Goal: Browse casually: Explore the website without a specific task or goal

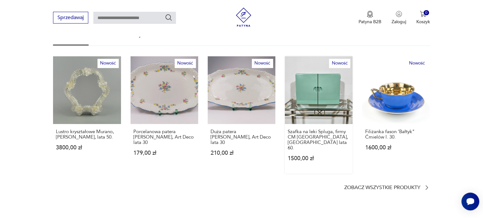
scroll to position [381, 0]
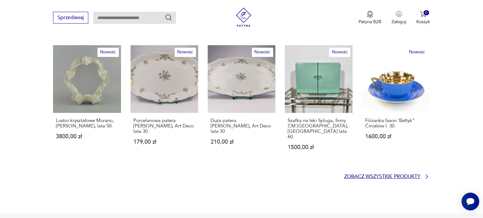
click at [382, 174] on p "Zobacz wszystkie produkty" at bounding box center [382, 176] width 76 height 4
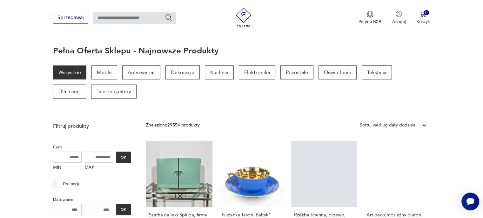
scroll to position [60, 0]
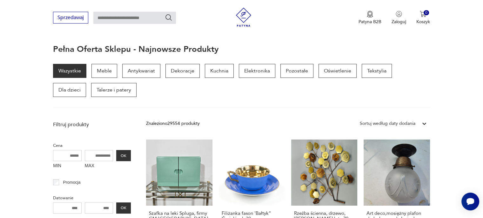
drag, startPoint x: 472, startPoint y: 94, endPoint x: 463, endPoint y: 29, distance: 66.2
click at [463, 29] on div "Sprzedawaj Patyna B2B Zaloguj 0 Koszyk Twój koszyk ( 0 ) Brak produktów w koszy…" at bounding box center [241, 18] width 483 height 36
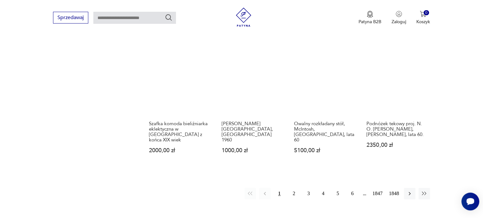
scroll to position [536, 0]
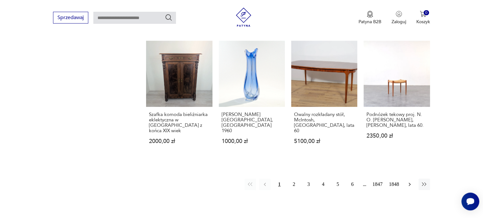
click at [412, 178] on button "button" at bounding box center [409, 183] width 11 height 11
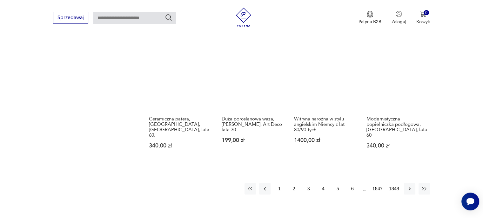
scroll to position [558, 0]
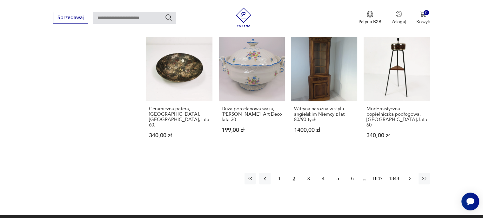
click at [408, 175] on icon "button" at bounding box center [409, 178] width 6 height 6
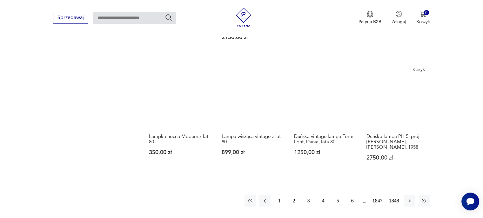
scroll to position [558, 0]
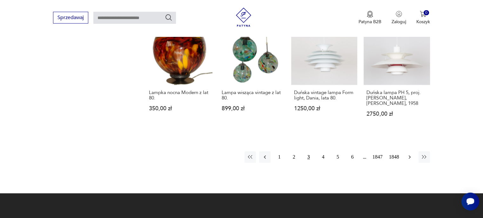
click at [409, 154] on icon "button" at bounding box center [409, 157] width 6 height 6
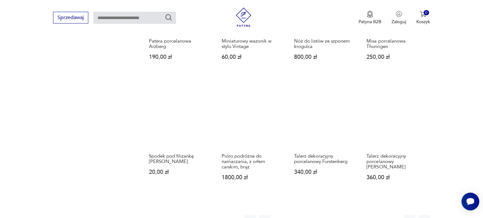
scroll to position [494, 0]
